Goal: Transaction & Acquisition: Purchase product/service

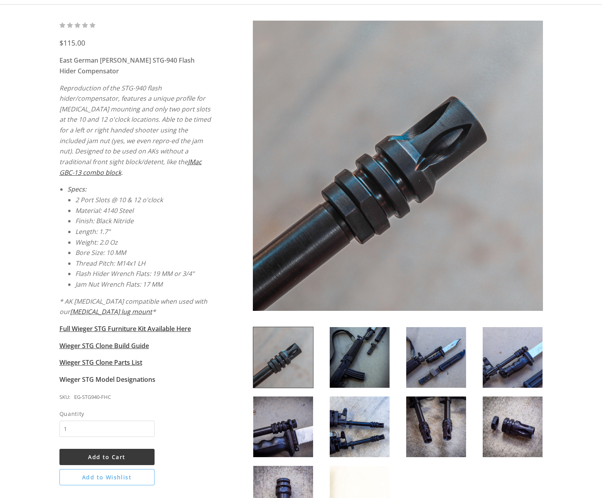
scroll to position [119, 0]
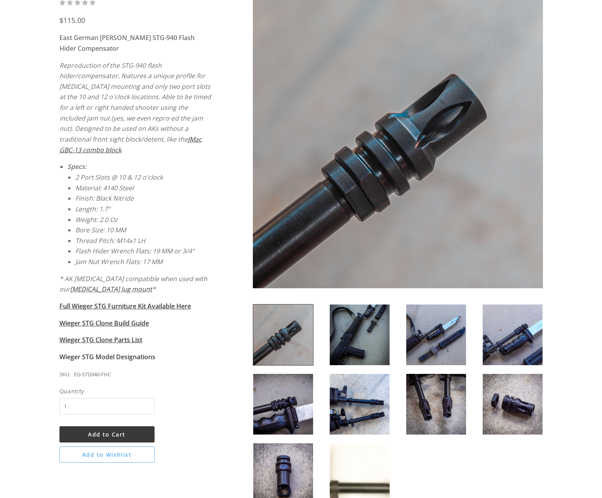
click at [370, 349] on img at bounding box center [360, 335] width 60 height 61
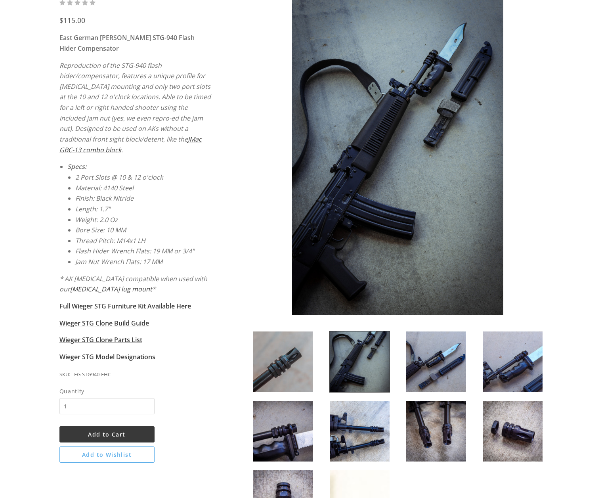
click at [450, 359] on img at bounding box center [436, 361] width 60 height 61
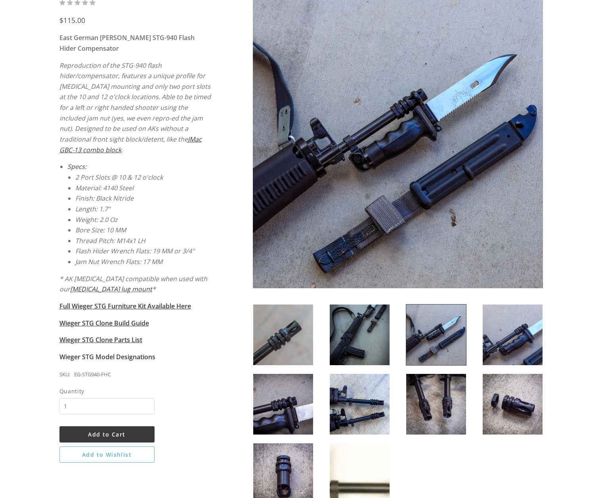
click at [498, 339] on img at bounding box center [513, 335] width 60 height 61
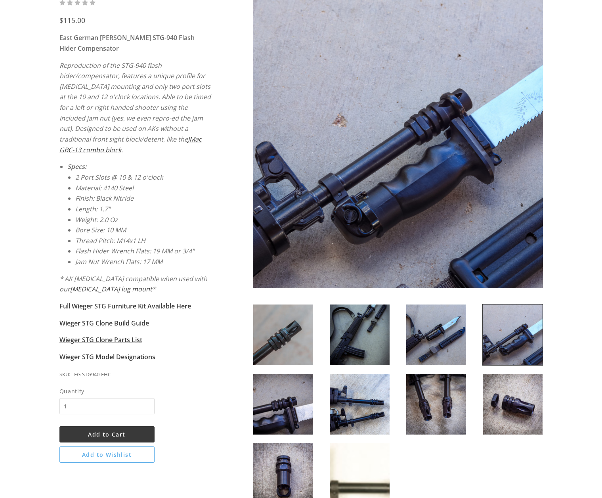
click at [364, 399] on img at bounding box center [360, 404] width 60 height 61
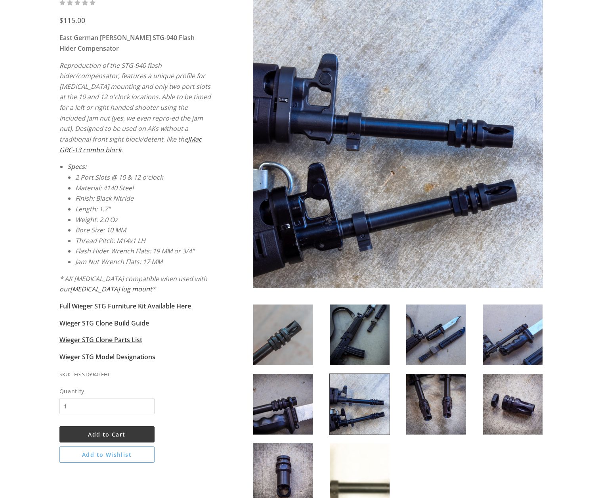
click at [431, 403] on img at bounding box center [436, 404] width 60 height 61
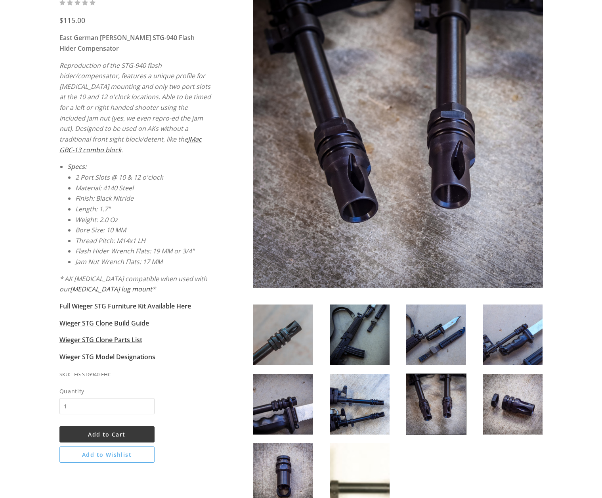
click at [510, 407] on img at bounding box center [513, 404] width 60 height 61
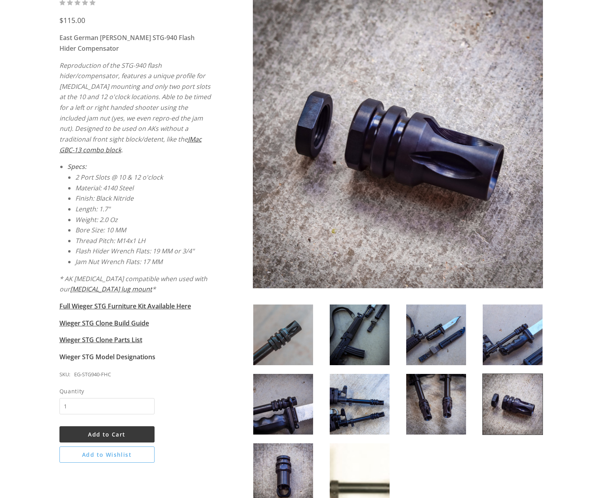
click at [294, 450] on img at bounding box center [283, 473] width 60 height 61
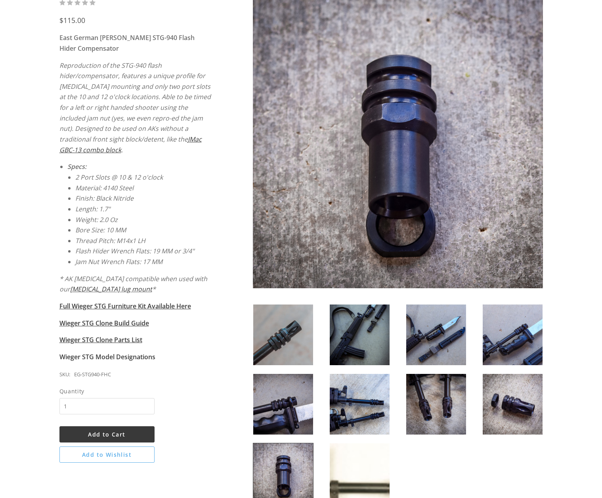
click at [294, 340] on img at bounding box center [283, 335] width 60 height 61
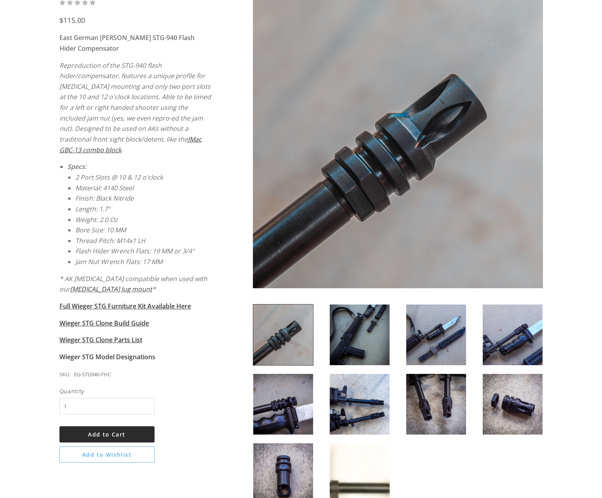
click at [128, 426] on button "Add to Cart" at bounding box center [106, 434] width 95 height 16
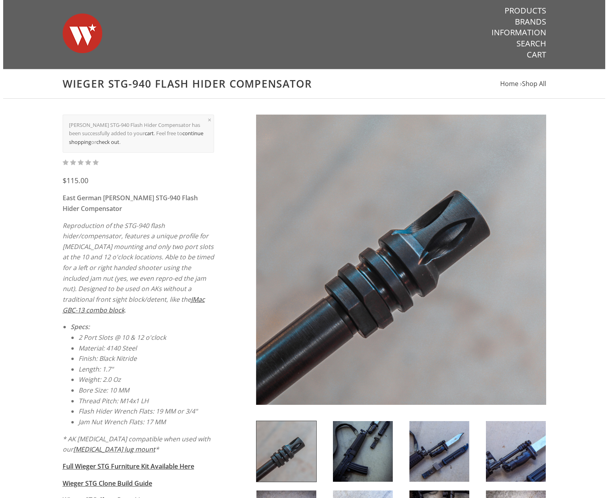
scroll to position [0, 0]
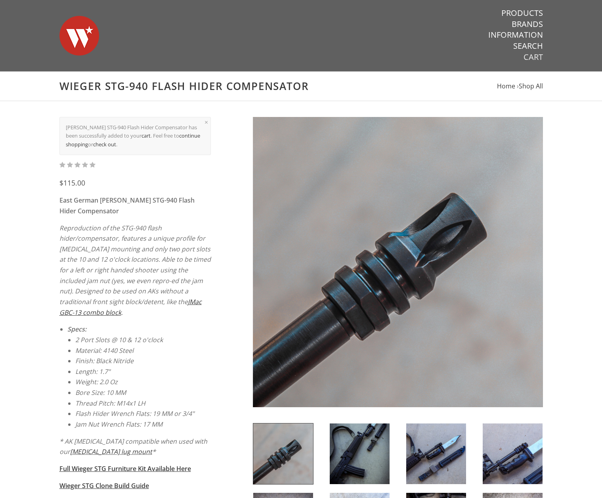
click at [537, 57] on link "Cart" at bounding box center [533, 57] width 19 height 10
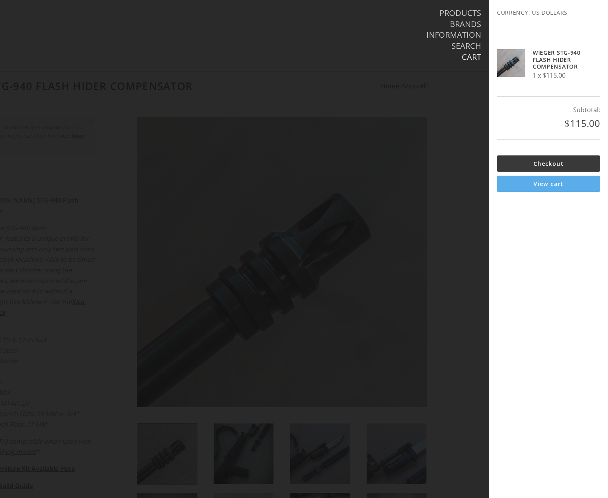
click at [544, 185] on link "View cart" at bounding box center [548, 184] width 103 height 16
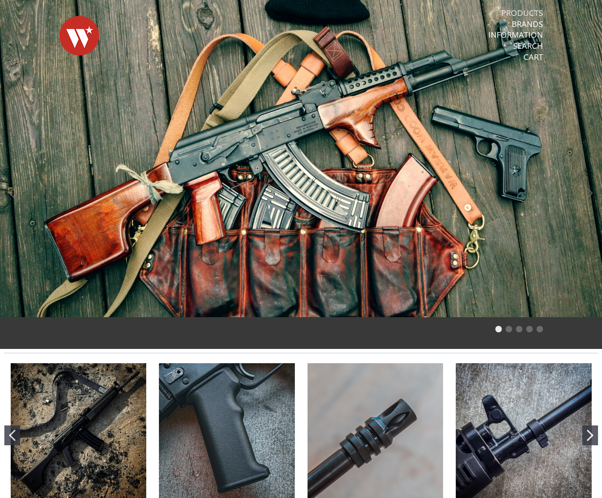
click at [524, 10] on link "Products" at bounding box center [523, 13] width 42 height 10
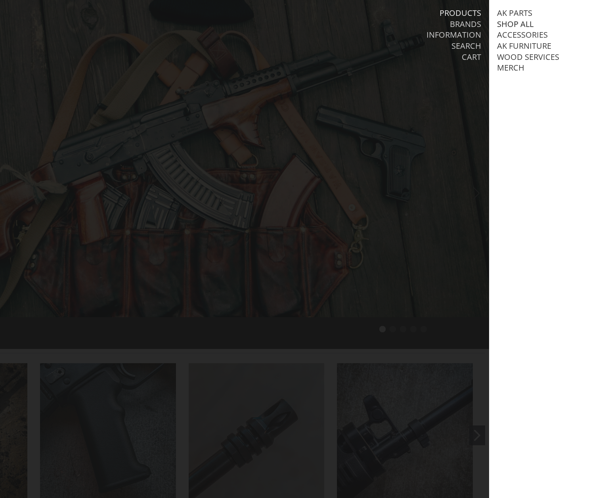
click at [521, 24] on link "Shop All" at bounding box center [515, 24] width 36 height 10
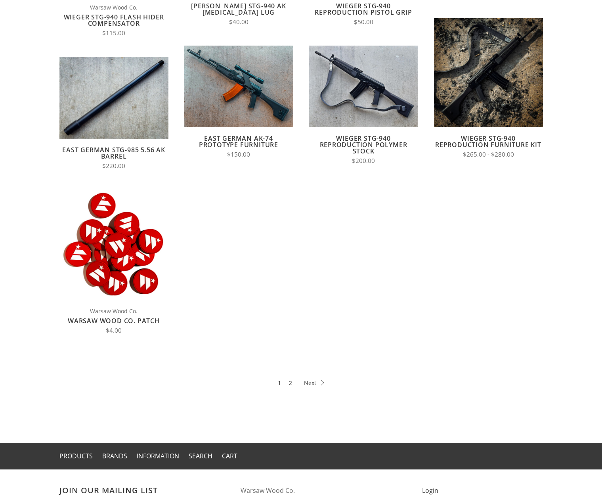
scroll to position [238, 0]
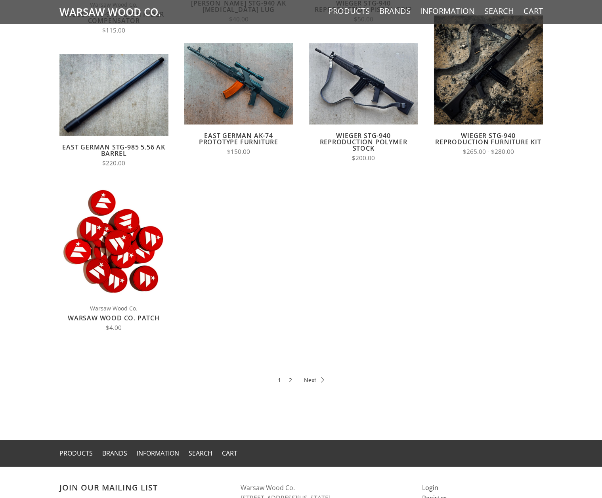
click at [317, 378] on icon at bounding box center [314, 380] width 20 height 6
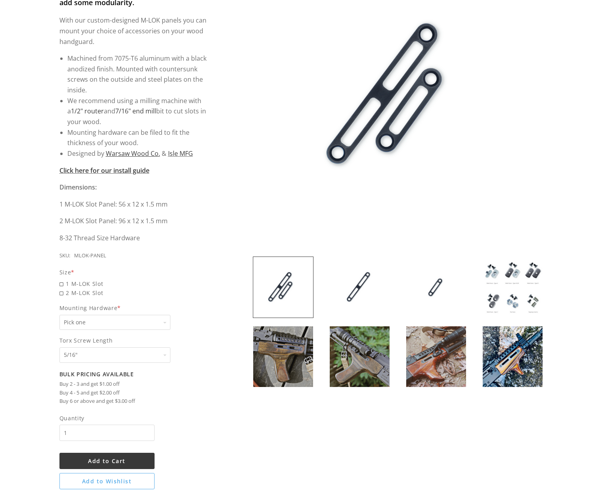
scroll to position [198, 0]
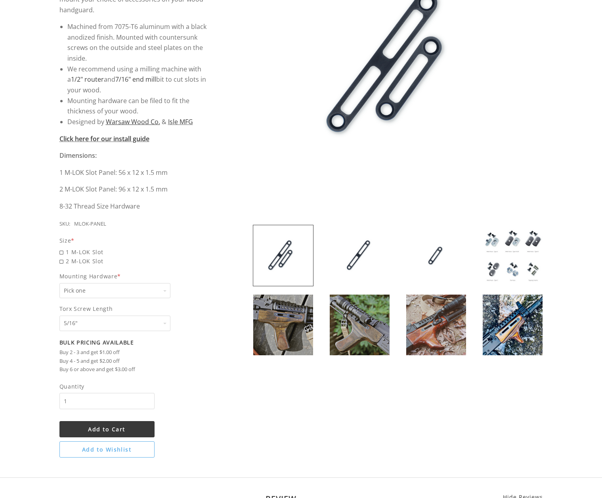
click at [294, 316] on img at bounding box center [283, 325] width 60 height 61
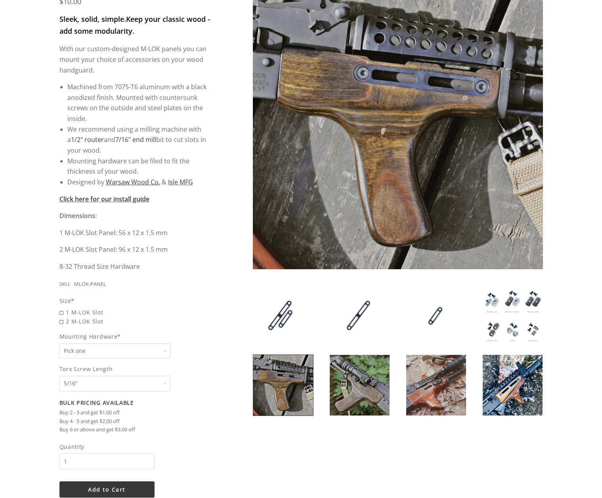
scroll to position [119, 0]
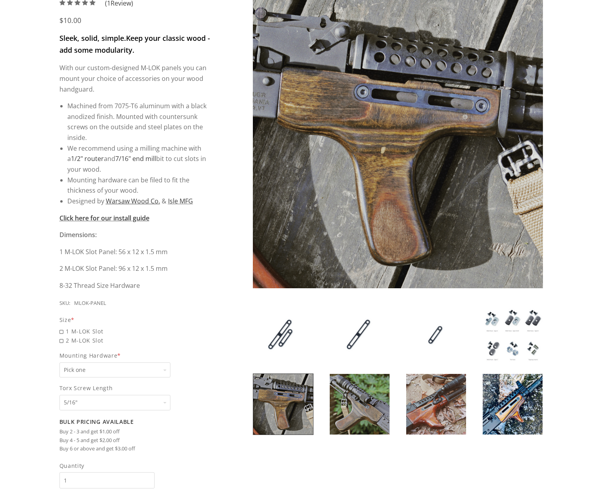
click at [358, 408] on img at bounding box center [360, 404] width 60 height 61
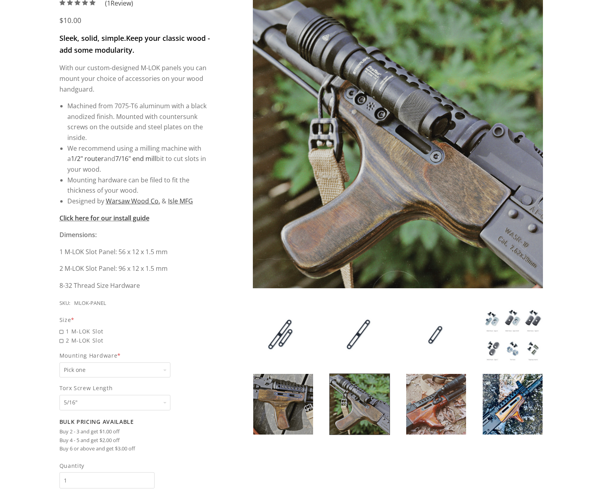
click at [428, 398] on img at bounding box center [436, 404] width 60 height 61
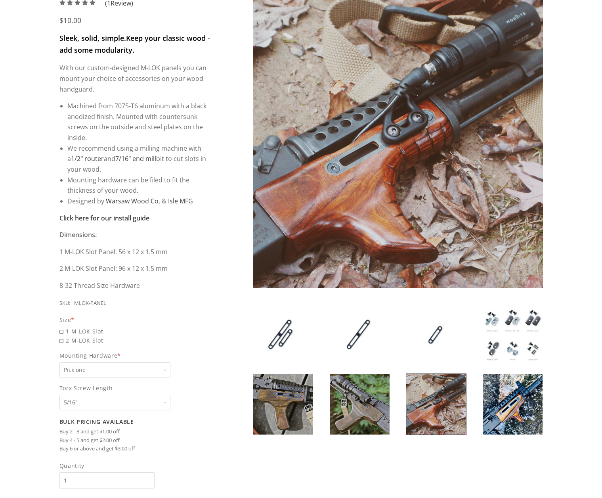
click at [513, 404] on img at bounding box center [513, 404] width 60 height 61
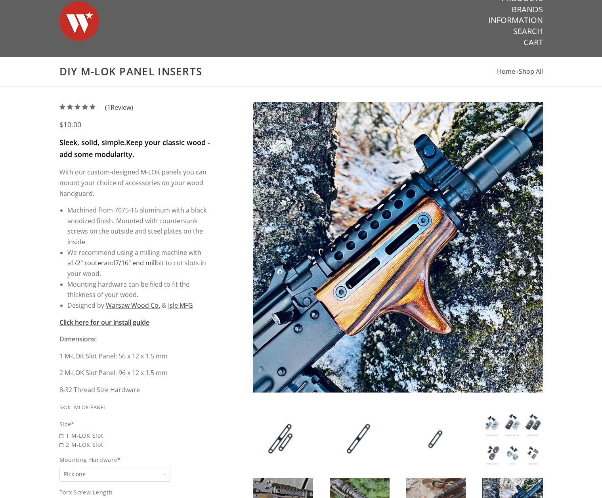
scroll to position [0, 0]
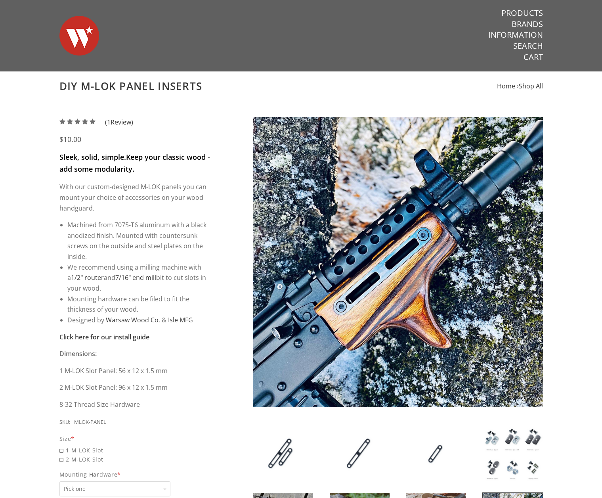
click at [410, 278] on img at bounding box center [398, 262] width 290 height 290
click at [402, 263] on img at bounding box center [398, 262] width 290 height 290
click at [450, 283] on img at bounding box center [398, 262] width 290 height 290
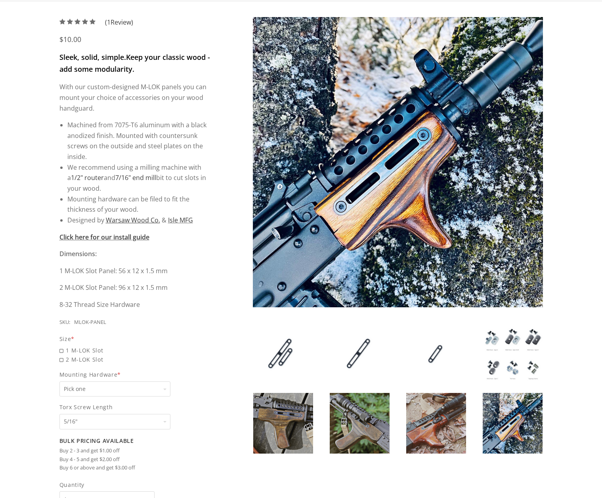
scroll to position [119, 0]
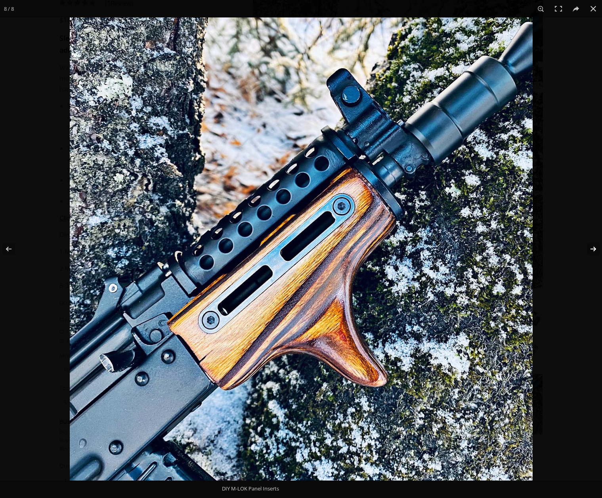
click at [591, 251] on button at bounding box center [589, 249] width 28 height 40
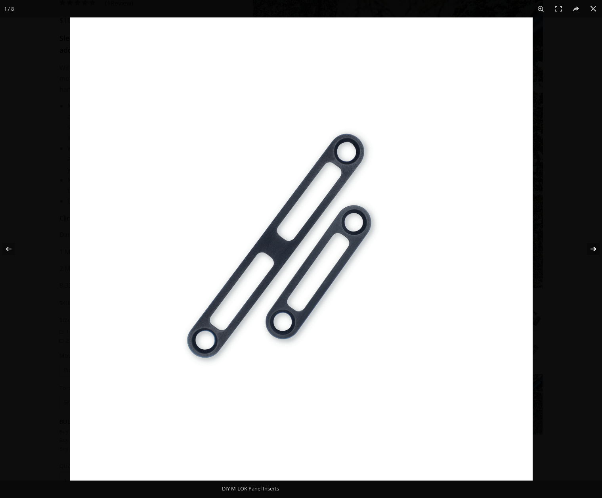
click at [591, 251] on button at bounding box center [589, 249] width 28 height 40
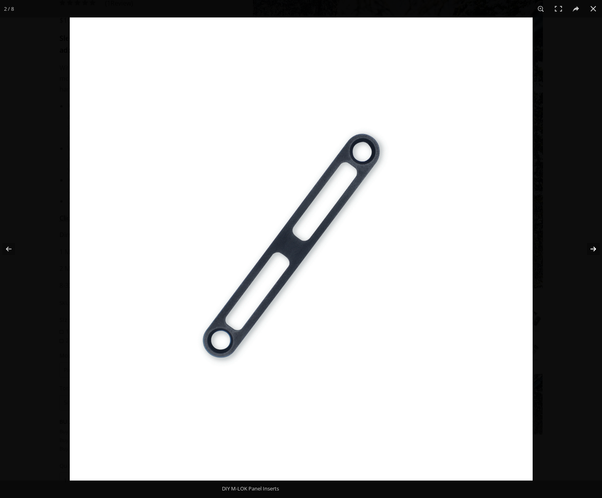
click at [591, 251] on button at bounding box center [589, 249] width 28 height 40
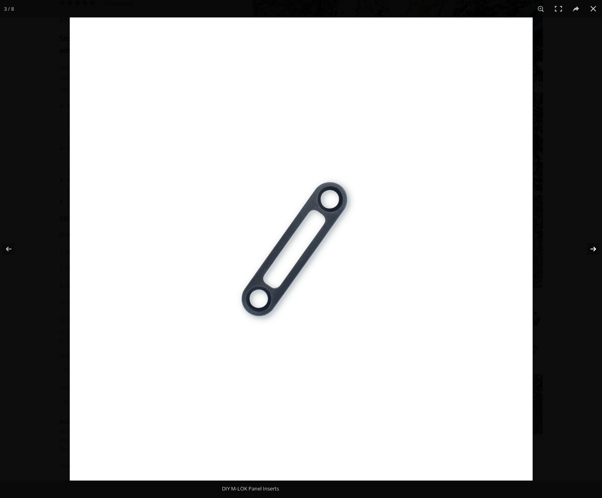
click at [591, 251] on button at bounding box center [589, 249] width 28 height 40
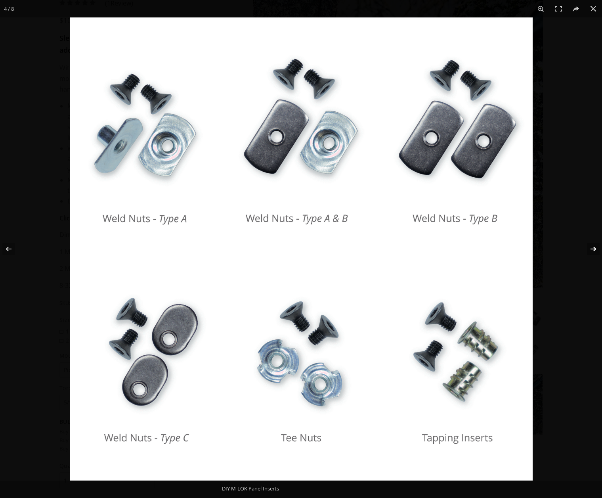
click at [594, 249] on button at bounding box center [589, 249] width 28 height 40
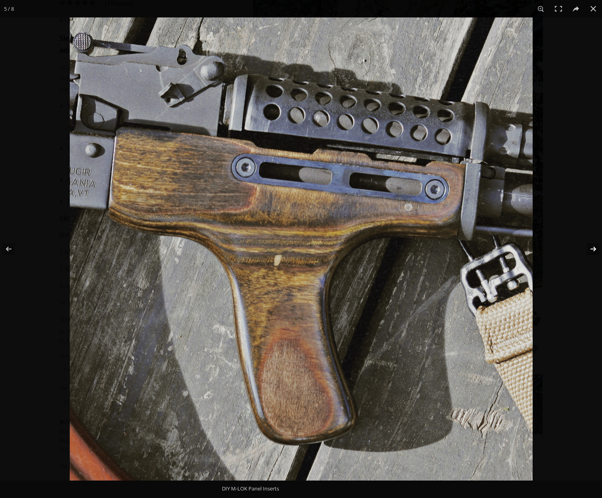
click at [592, 249] on button at bounding box center [589, 249] width 28 height 40
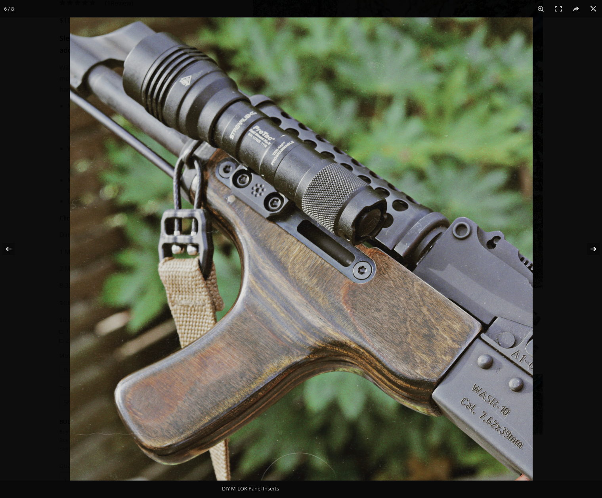
click at [591, 249] on button at bounding box center [589, 249] width 28 height 40
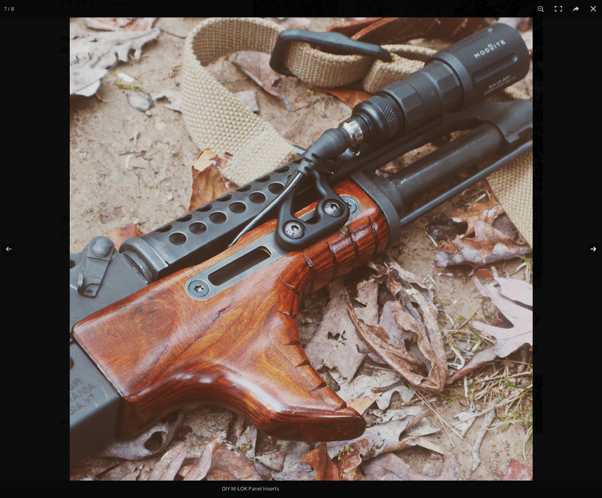
click at [590, 249] on button at bounding box center [589, 249] width 28 height 40
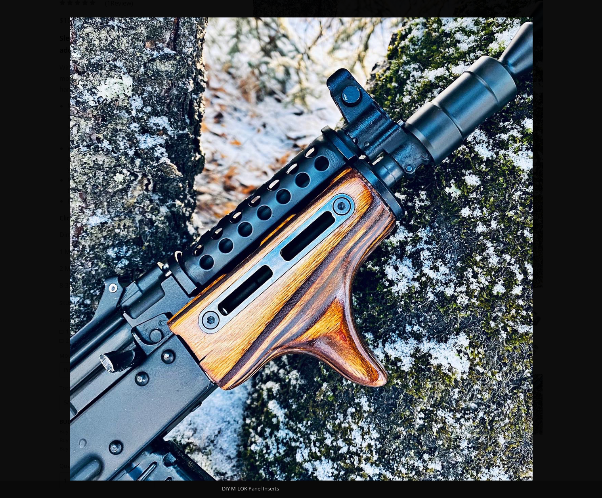
click at [586, 250] on button at bounding box center [589, 249] width 28 height 40
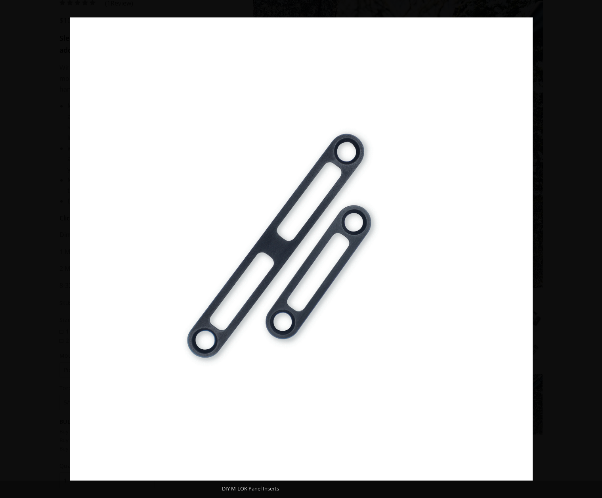
click at [586, 250] on button at bounding box center [589, 249] width 28 height 40
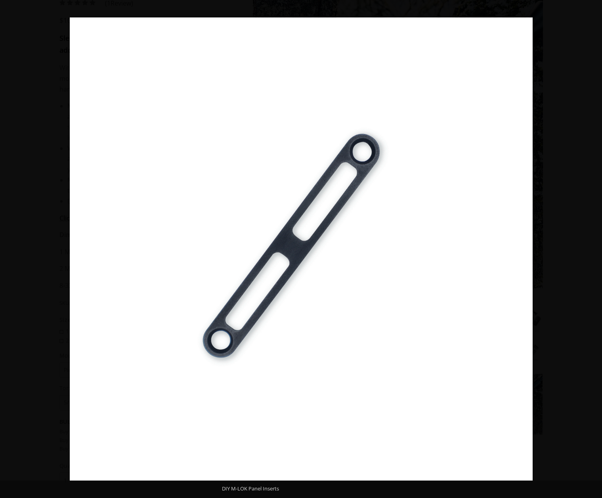
click at [586, 250] on button at bounding box center [589, 249] width 28 height 40
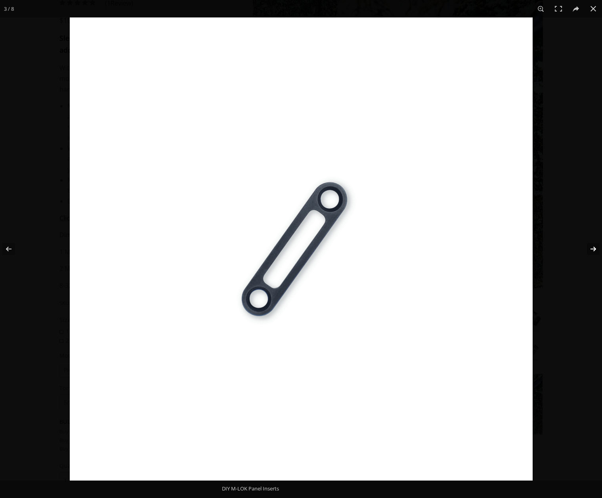
click at [586, 250] on button at bounding box center [589, 249] width 28 height 40
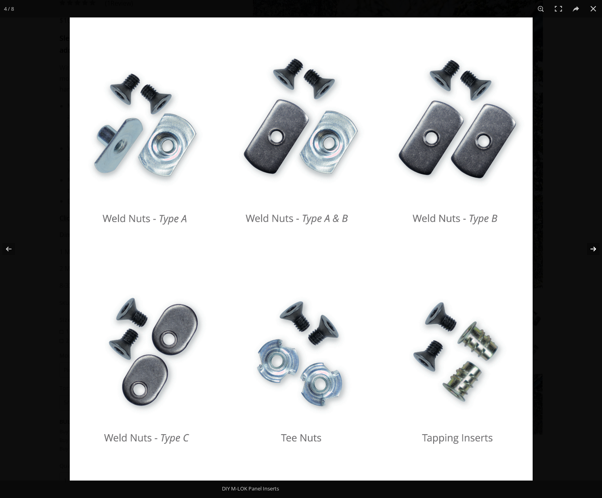
click at [586, 250] on button at bounding box center [589, 249] width 28 height 40
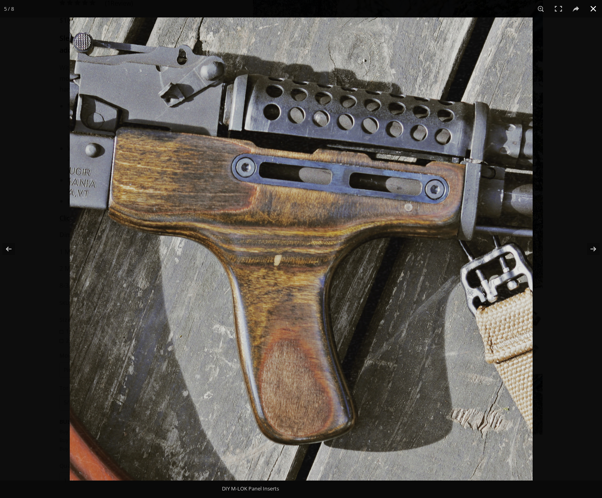
click at [594, 12] on button at bounding box center [593, 8] width 17 height 17
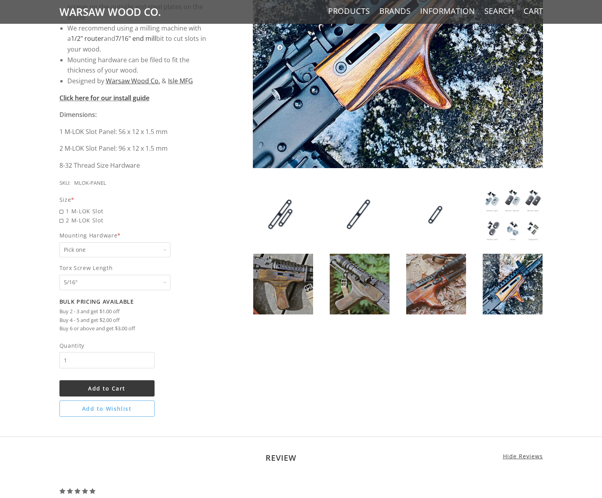
scroll to position [238, 0]
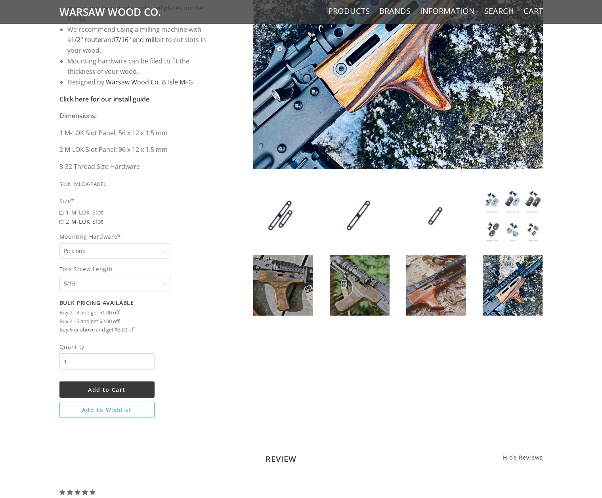
click at [60, 222] on span "2 M-LOK Slot" at bounding box center [135, 221] width 152 height 9
click at [60, 217] on input "2 M-LOK Slot" at bounding box center [114, 217] width 111 height 0
radio input "true"
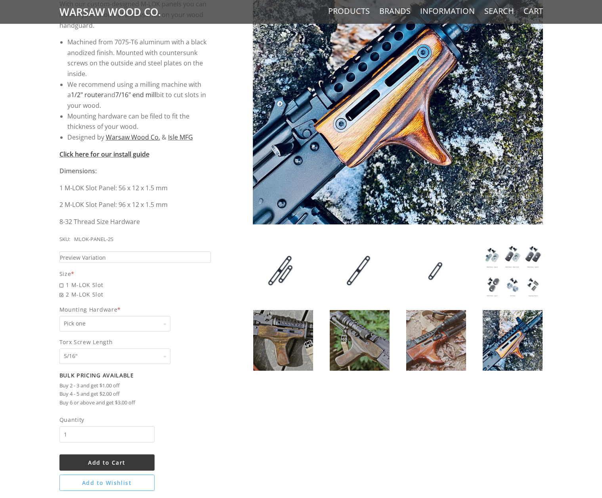
scroll to position [278, 0]
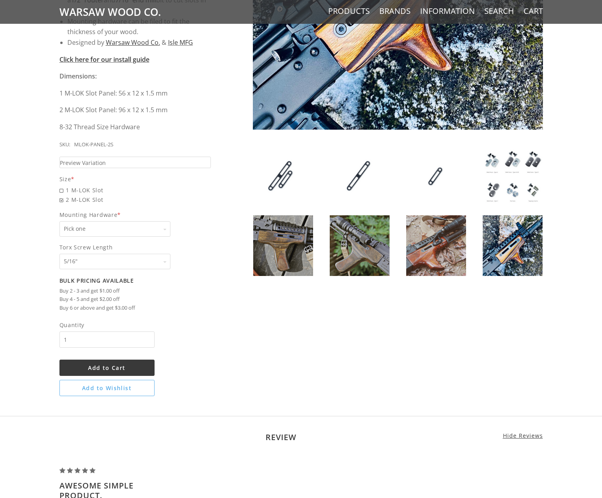
click at [82, 231] on select "Pick one None Weld Nuts - Type A & Torx Screws +$1 Weld Nuts - Type A + B & Tor…" at bounding box center [114, 228] width 111 height 15
select select "825"
click at [59, 221] on select "Pick one None Weld Nuts - Type A & Torx Screws +$1 Weld Nuts - Type A + B & Tor…" at bounding box center [114, 228] width 111 height 15
click at [128, 260] on select "Pick one 5/16" 3/8" 1/2" 5/8" None" at bounding box center [114, 261] width 111 height 15
click at [196, 264] on span "5/16" Pick one 5/16" 3/8" 1/2" 5/8" None" at bounding box center [135, 261] width 152 height 15
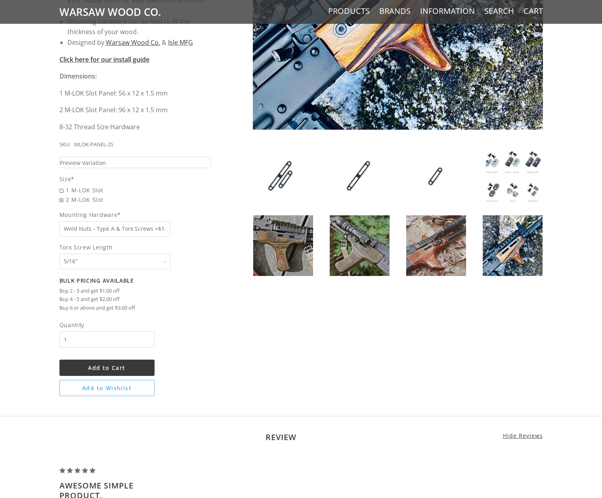
click at [170, 264] on select "Pick one 5/16" 3/8" 1/2" 5/8" None" at bounding box center [114, 261] width 111 height 15
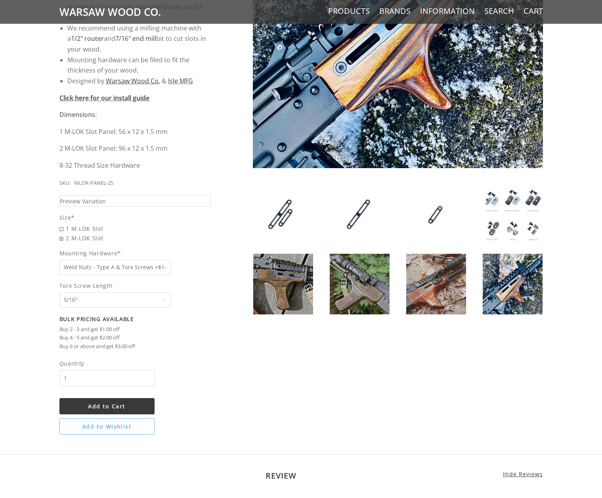
scroll to position [238, 0]
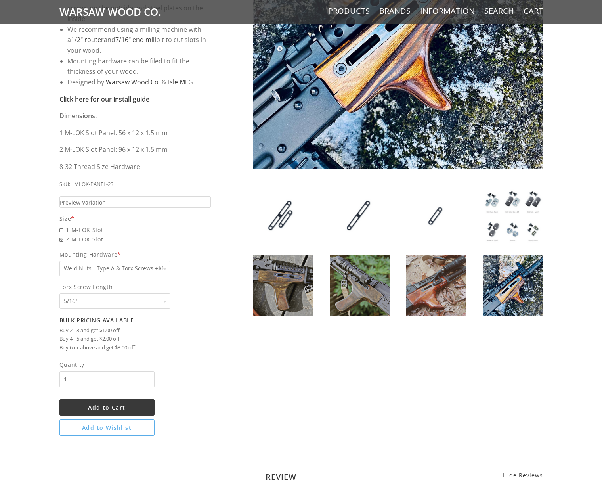
click at [499, 208] on img at bounding box center [513, 216] width 60 height 61
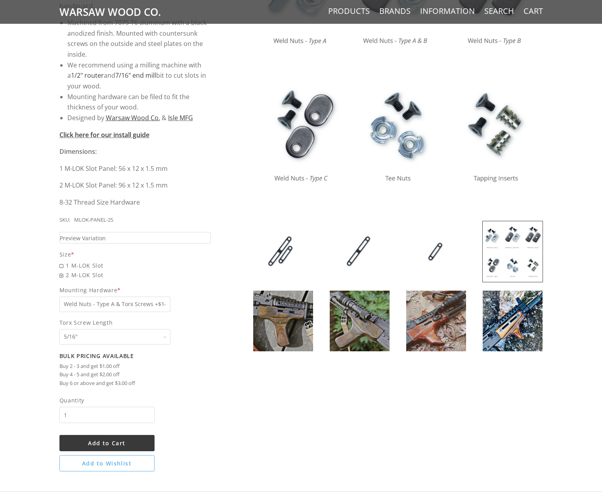
scroll to position [198, 0]
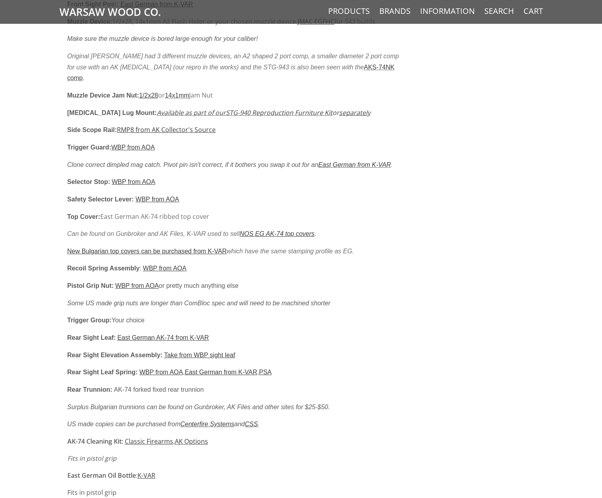
scroll to position [991, 0]
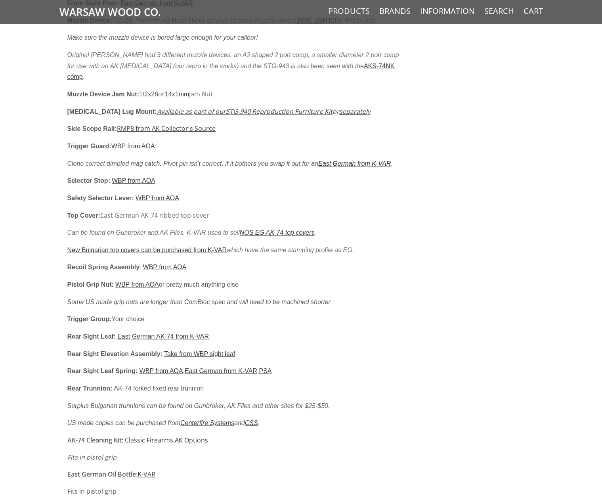
click at [333, 160] on link "East German from K-VAR" at bounding box center [354, 163] width 73 height 7
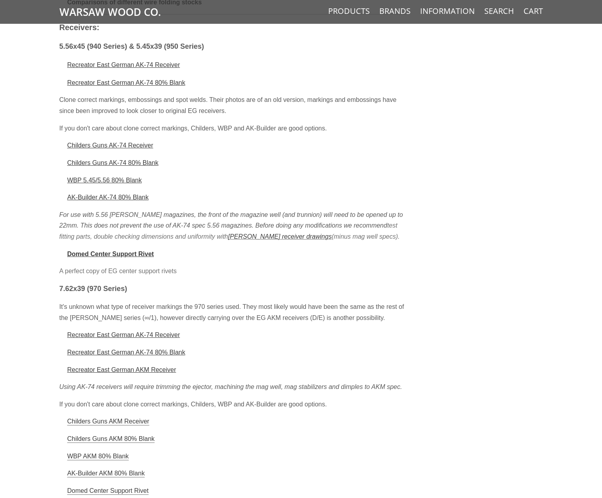
scroll to position [1983, 0]
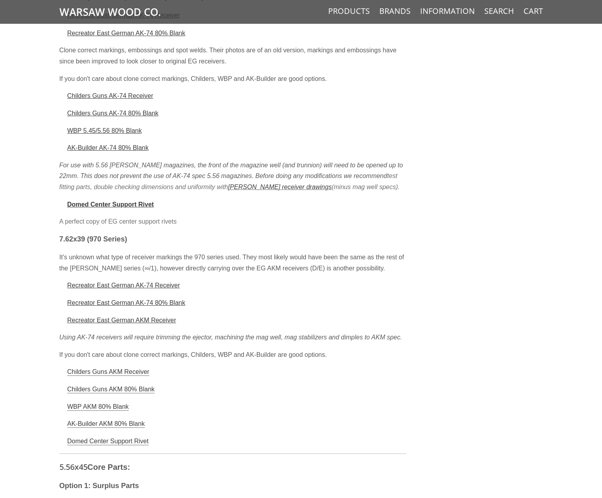
click at [28, 199] on article "Categories Shipping & Returns Contact Us Blog Our [PERSON_NAME] reproduction pr…" at bounding box center [301, 186] width 602 height 3850
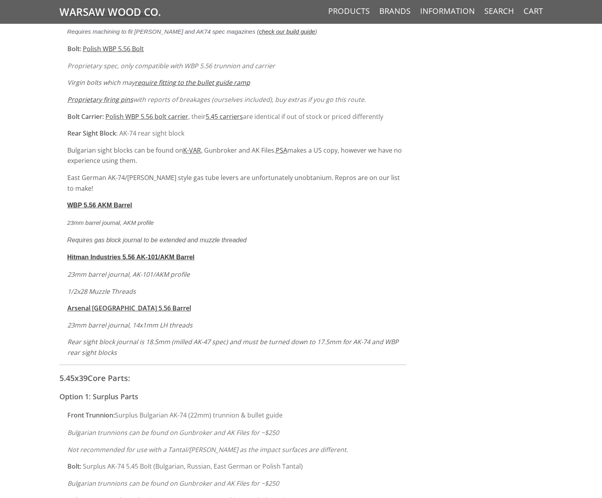
scroll to position [2974, 0]
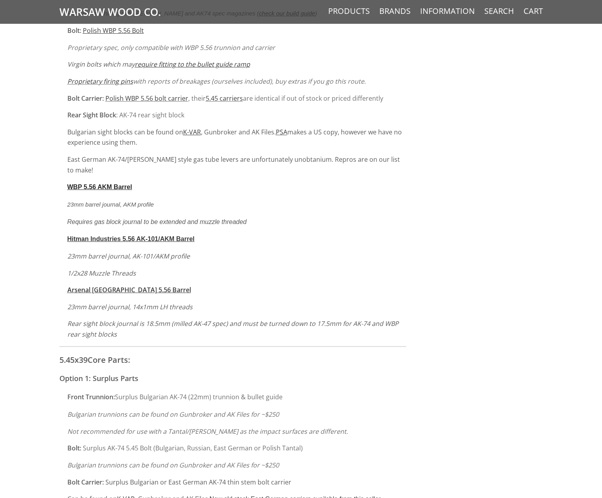
click at [82, 184] on u "WBP 5.56 AKM Barrel" at bounding box center [99, 187] width 65 height 7
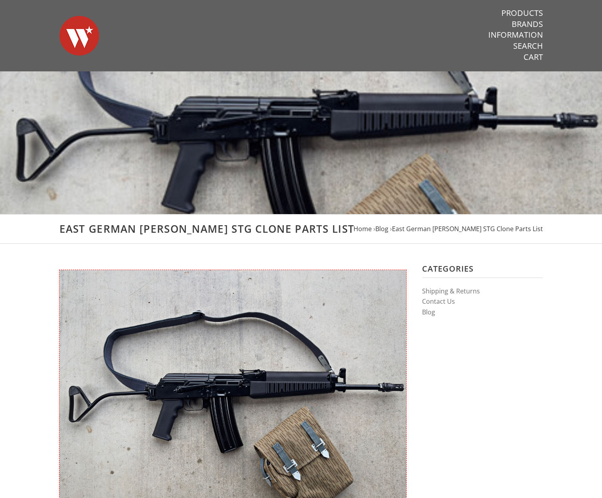
drag, startPoint x: 41, startPoint y: 207, endPoint x: 33, endPoint y: 96, distance: 111.3
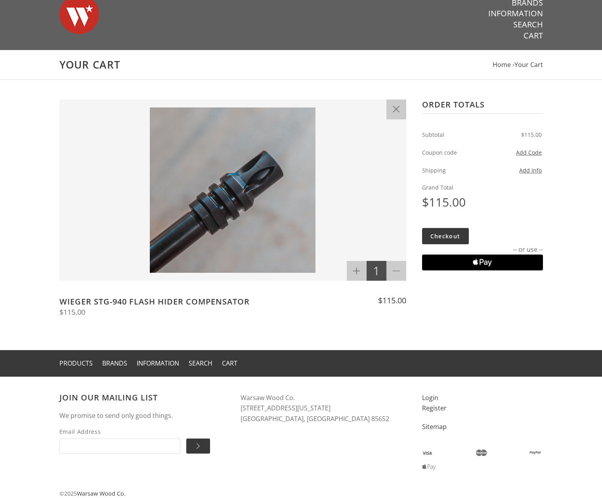
scroll to position [40, 0]
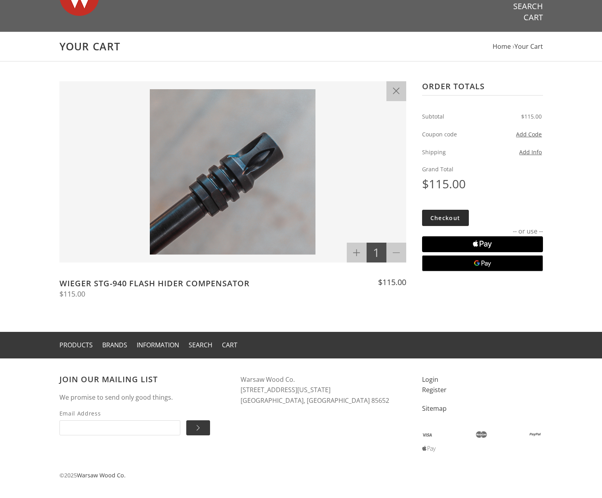
click at [455, 216] on link "Checkout" at bounding box center [445, 218] width 47 height 16
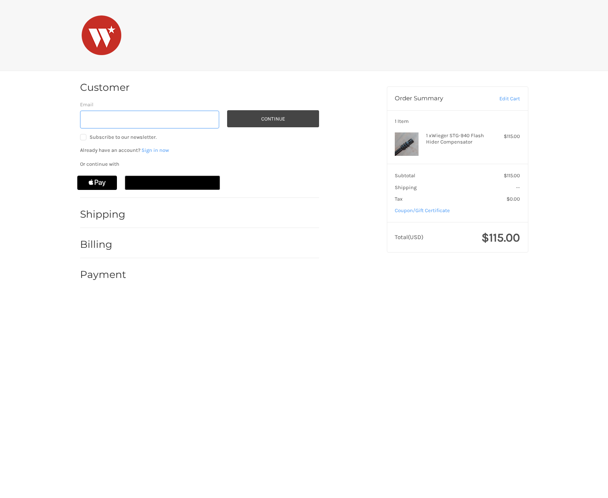
drag, startPoint x: 162, startPoint y: 121, endPoint x: 146, endPoint y: 119, distance: 15.9
click at [146, 119] on input "Email" at bounding box center [150, 120] width 140 height 18
type input "[EMAIL_ADDRESS][DOMAIN_NAME]"
click at [273, 116] on button "Continue" at bounding box center [273, 118] width 92 height 17
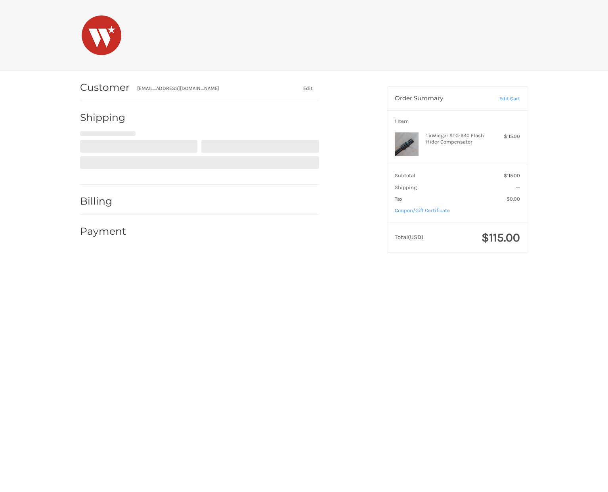
select select "US"
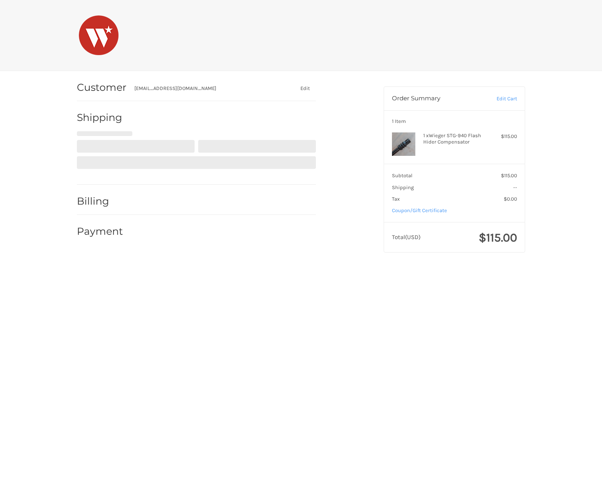
scroll to position [2, 0]
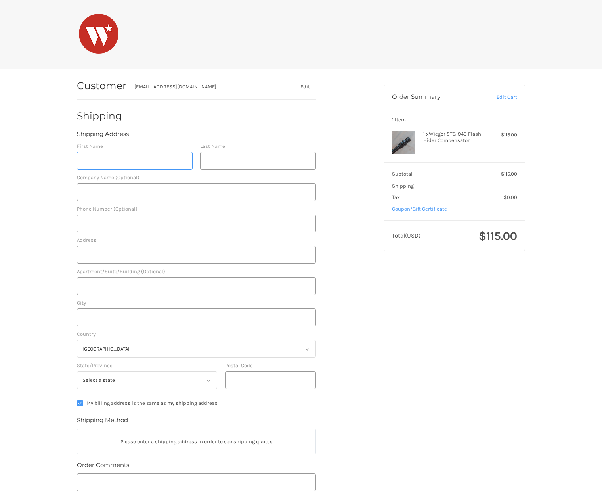
click at [146, 164] on input "First Name" at bounding box center [135, 161] width 116 height 18
type input "Andrew"
type input "Fiori"
type input "ACI"
type input "5207095256"
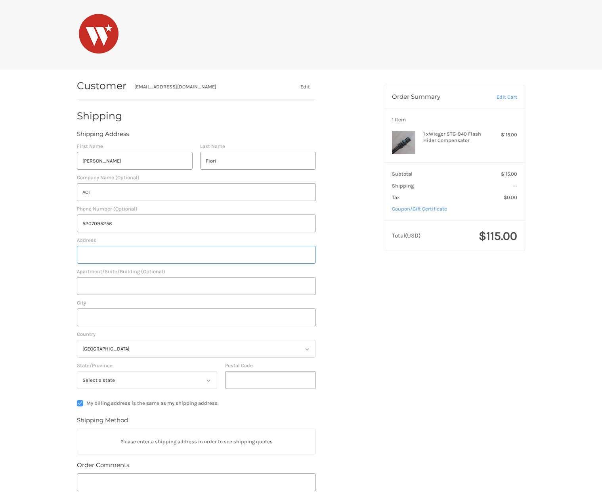
type input "1729 E Primera Dr"
type input "Casa Grande"
select select "AZ"
type input "85122"
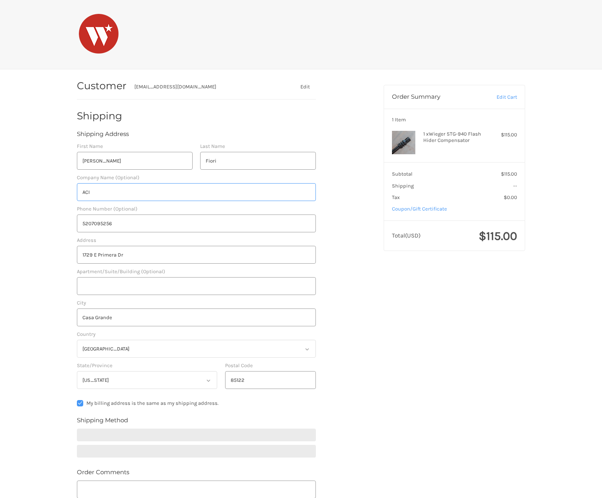
click at [103, 192] on input "ACI" at bounding box center [196, 192] width 239 height 18
click at [37, 204] on div "Customer falconzombie1@gmail.com Edit Shipping Shipping Address First Name Andr…" at bounding box center [301, 336] width 602 height 534
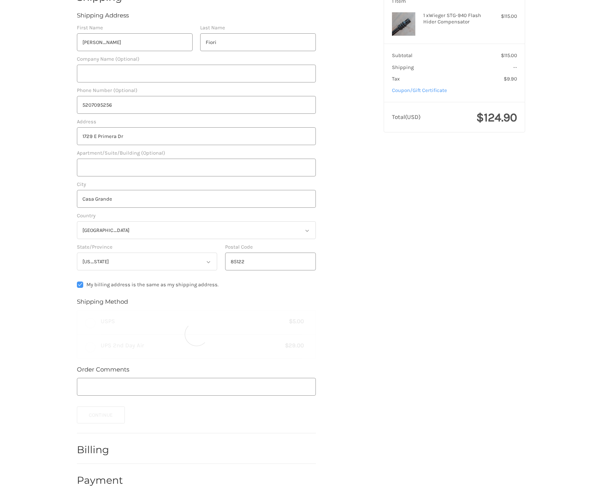
scroll to position [124, 0]
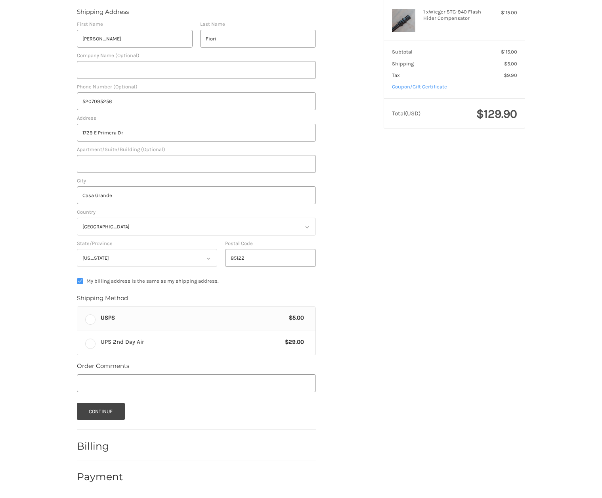
radio input "true"
click at [113, 378] on input "Order Comments" at bounding box center [196, 383] width 239 height 18
type input "Looking forward to building an STG 940 clone! I have a full furniture set from …"
click at [111, 408] on button "Continue" at bounding box center [101, 411] width 48 height 17
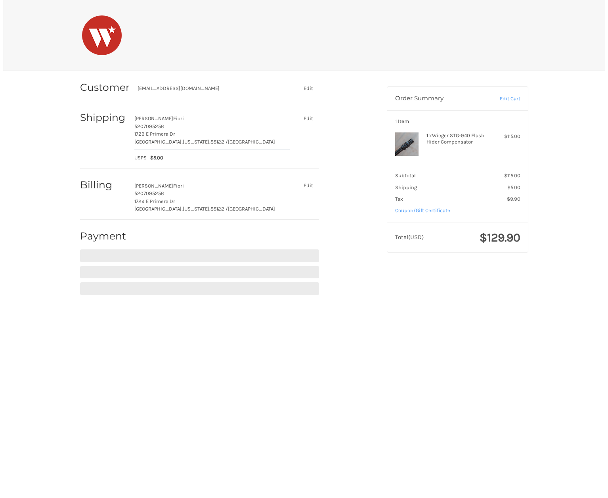
scroll to position [0, 0]
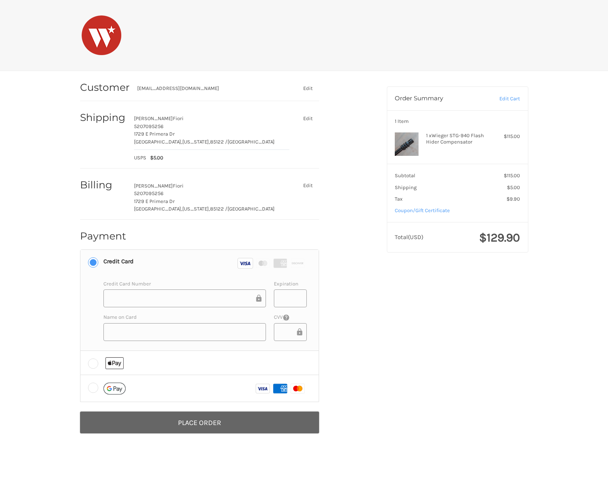
click at [218, 426] on button "Place Order" at bounding box center [199, 423] width 239 height 22
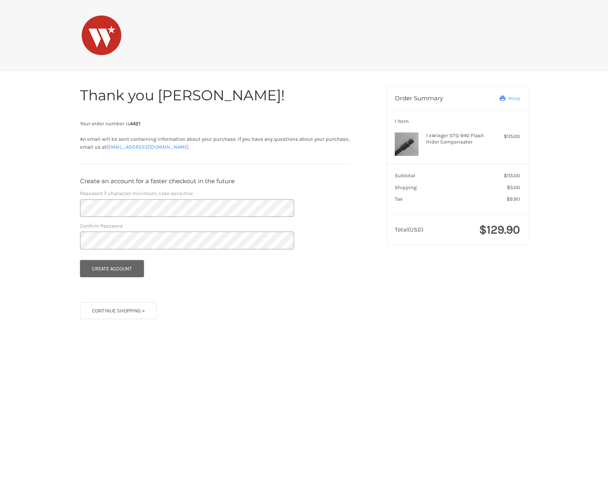
click at [113, 268] on button "Create Account" at bounding box center [112, 268] width 64 height 17
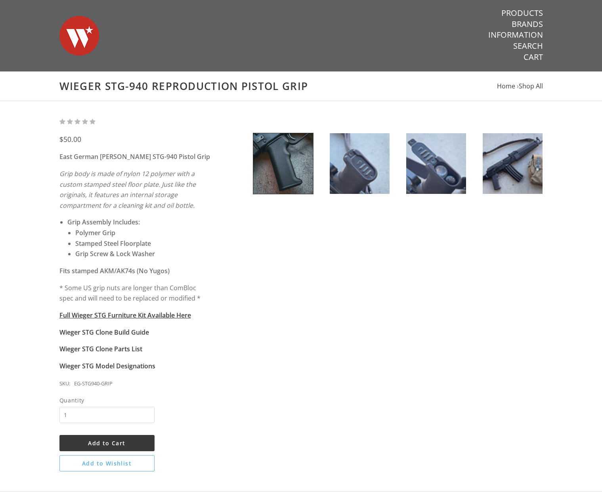
scroll to position [79, 0]
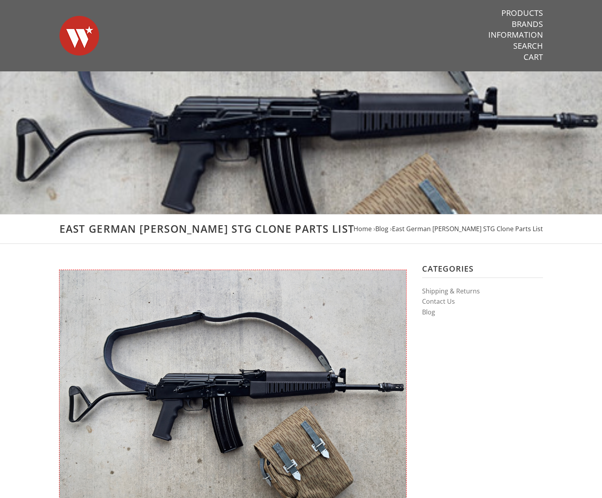
click at [242, 36] on div "Warsaw Wood Co." at bounding box center [227, 35] width 350 height 71
